Goal: Transaction & Acquisition: Purchase product/service

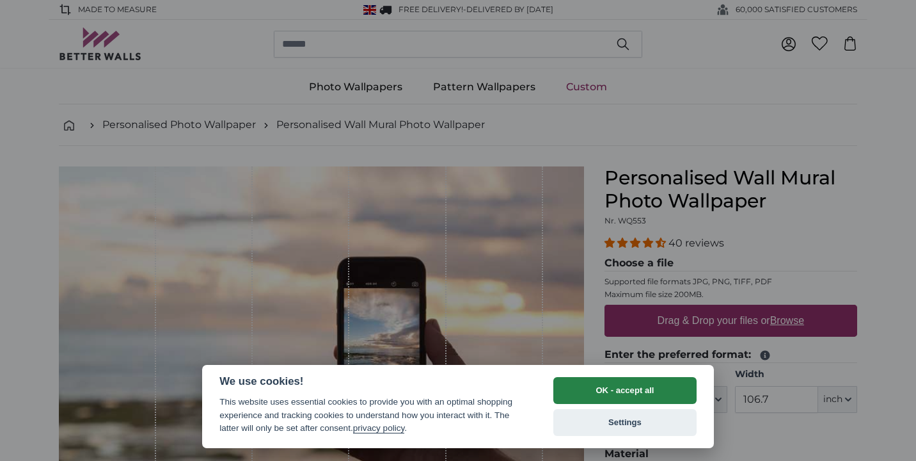
click at [643, 396] on button "OK - accept all" at bounding box center [624, 390] width 143 height 27
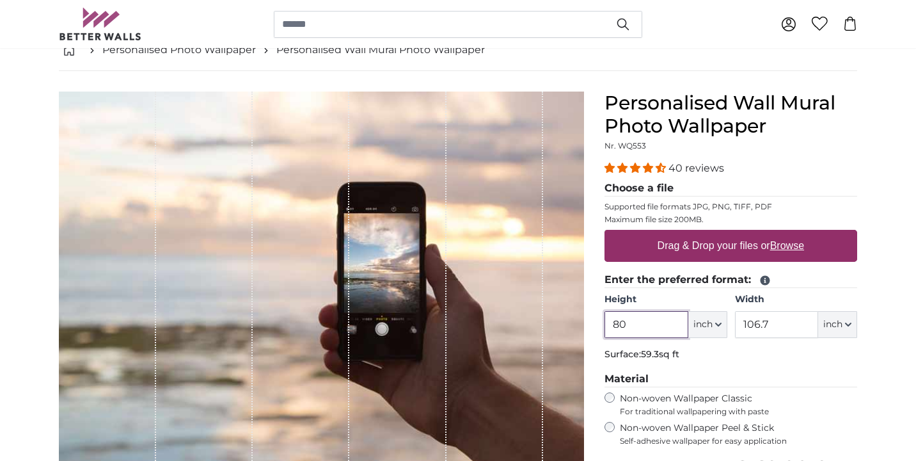
scroll to position [76, 0]
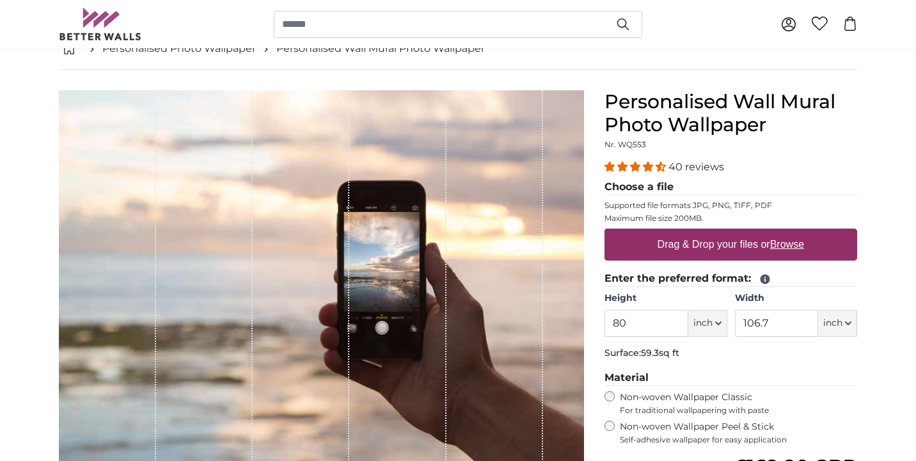
click at [699, 341] on fieldset "Enter the preferred format: Height 80 ft inch Centimeter (cm) Inches (inch) Fee…" at bounding box center [731, 318] width 253 height 94
click at [713, 316] on button "inch" at bounding box center [707, 323] width 39 height 27
click at [706, 353] on link "Centimeter (cm)" at bounding box center [707, 357] width 113 height 23
type input "203.2"
type input "271.1"
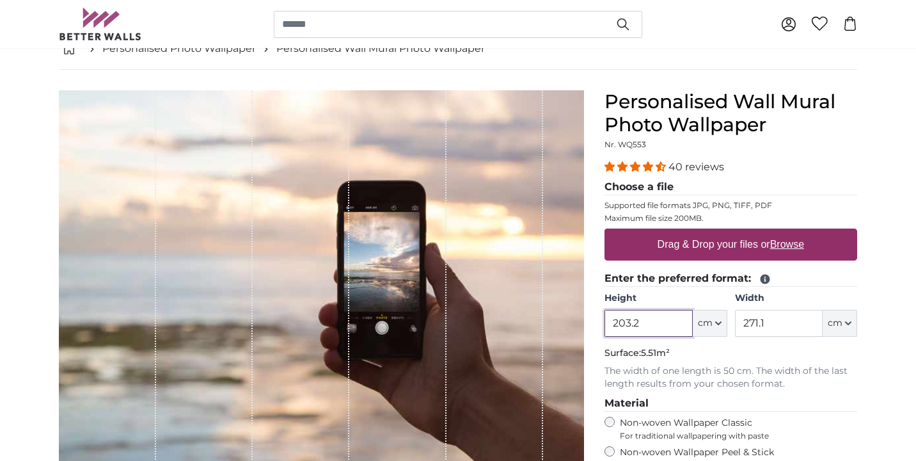
drag, startPoint x: 670, startPoint y: 323, endPoint x: 601, endPoint y: 317, distance: 69.4
click at [601, 317] on div "Personalised Wall Mural Photo Wallpaper Nr. WQ553 40 reviews Choose a file Supp…" at bounding box center [730, 390] width 273 height 600
type input "230"
drag, startPoint x: 763, startPoint y: 322, endPoint x: 720, endPoint y: 326, distance: 43.0
click at [720, 326] on div "Height 230 ft cm Centimeter (cm) Inches (inch) Feet (ft. in.) Width 271.1 ft cm…" at bounding box center [731, 314] width 253 height 45
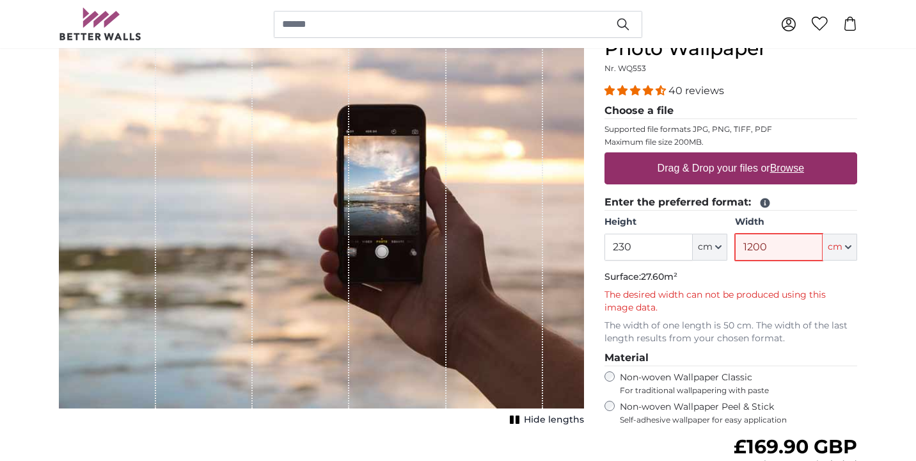
scroll to position [159, 0]
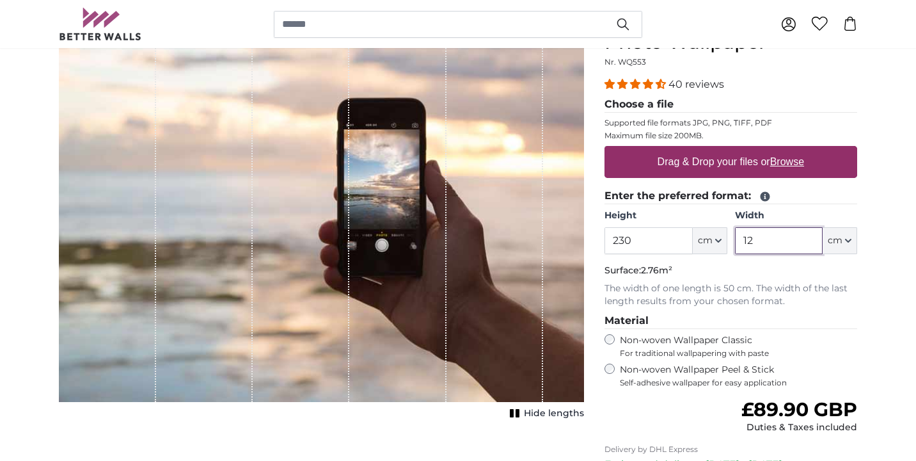
type input "1"
type input "5"
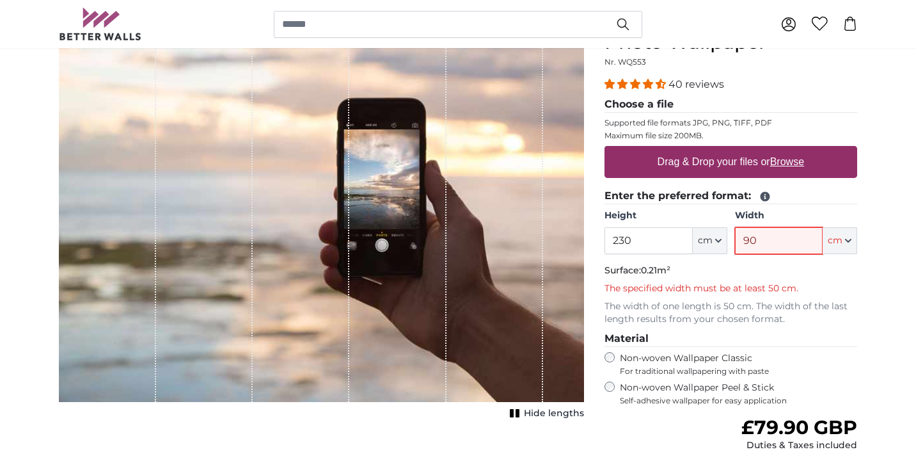
type input "900"
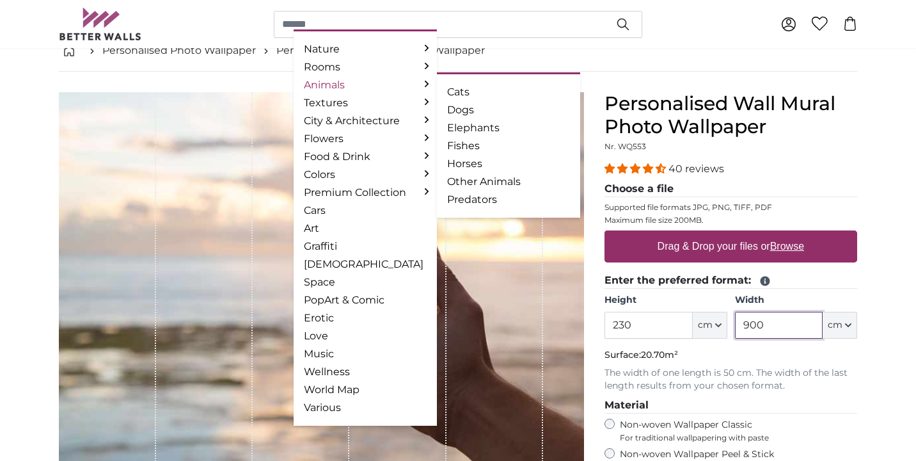
scroll to position [73, 0]
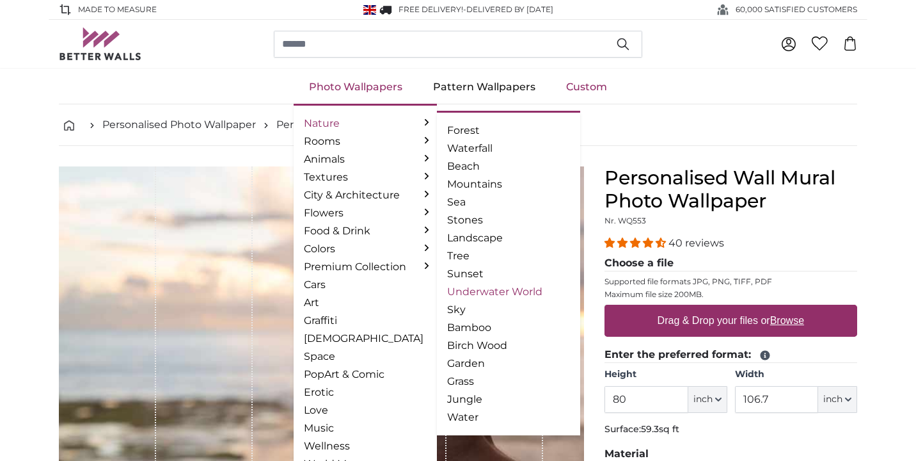
click at [489, 294] on link "Underwater World" at bounding box center [508, 291] width 123 height 15
